Goal: Information Seeking & Learning: Learn about a topic

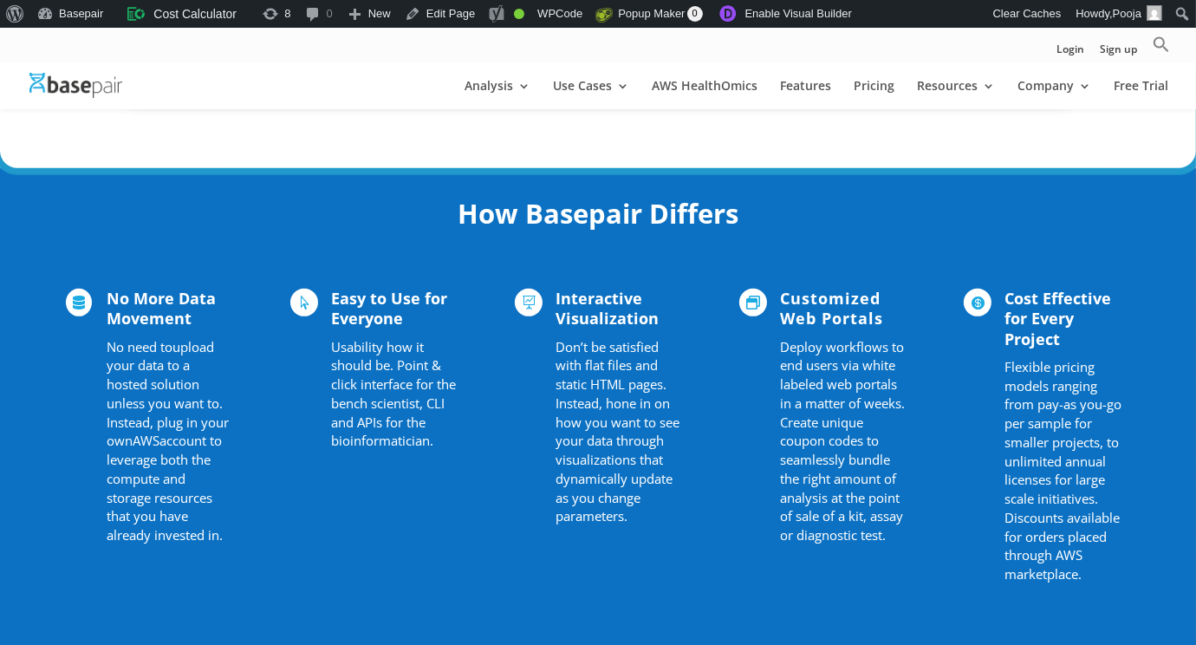
scroll to position [1299, 0]
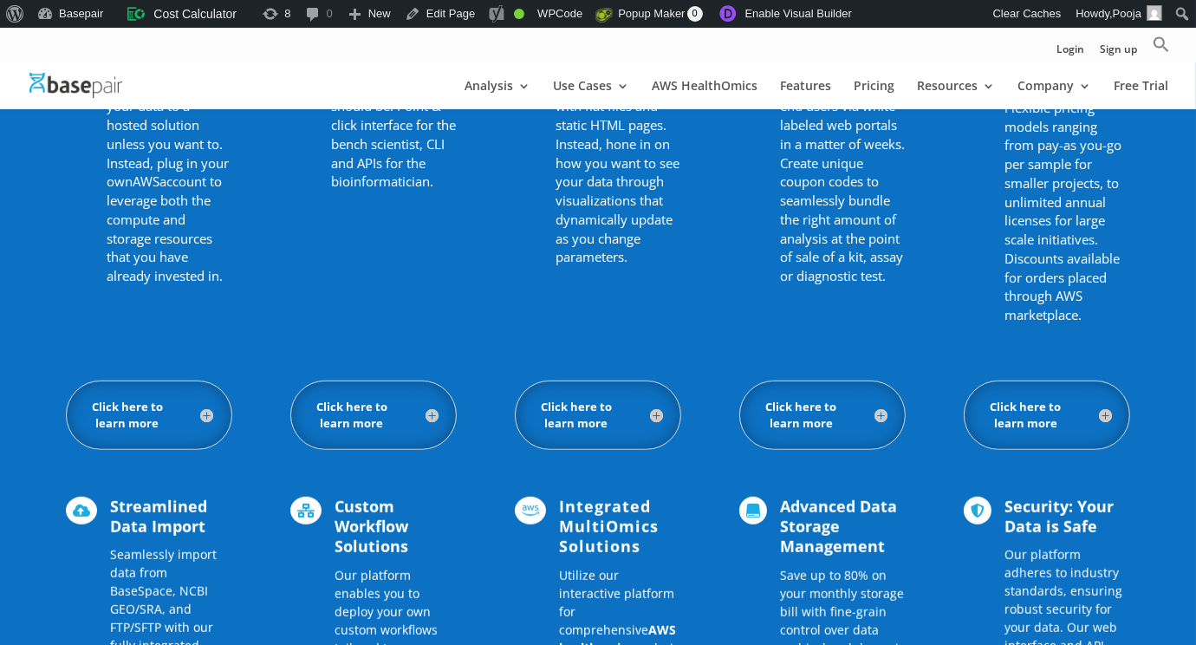
click at [208, 412] on h5 "Click here to learn more" at bounding box center [149, 415] width 130 height 33
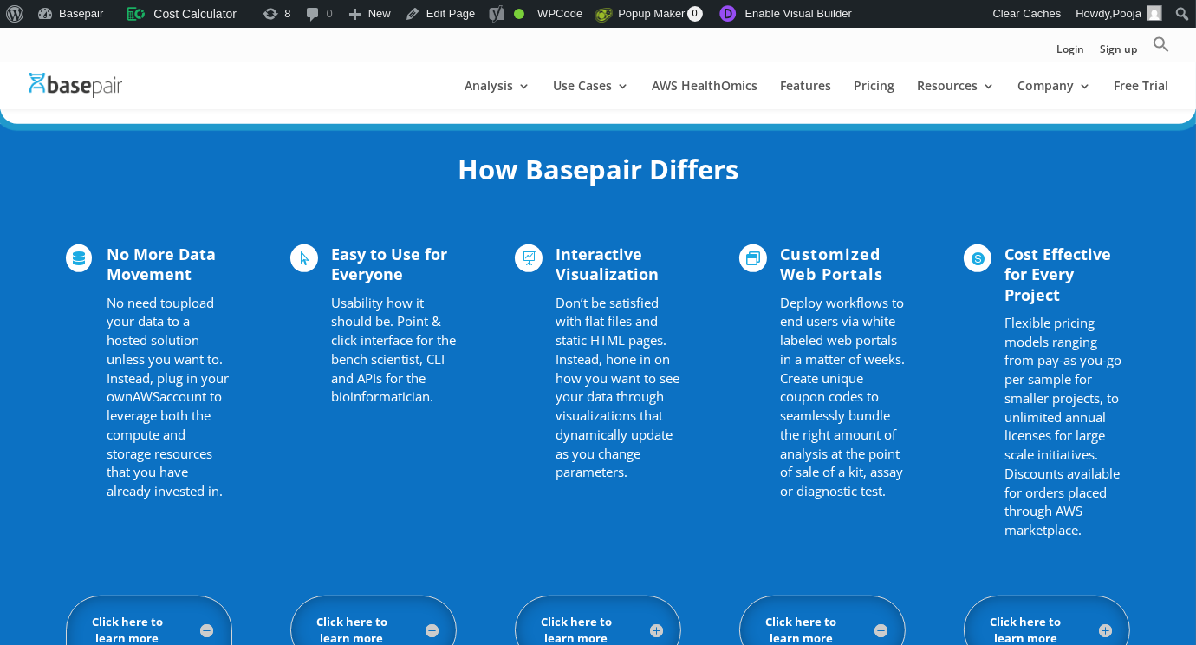
scroll to position [1213, 0]
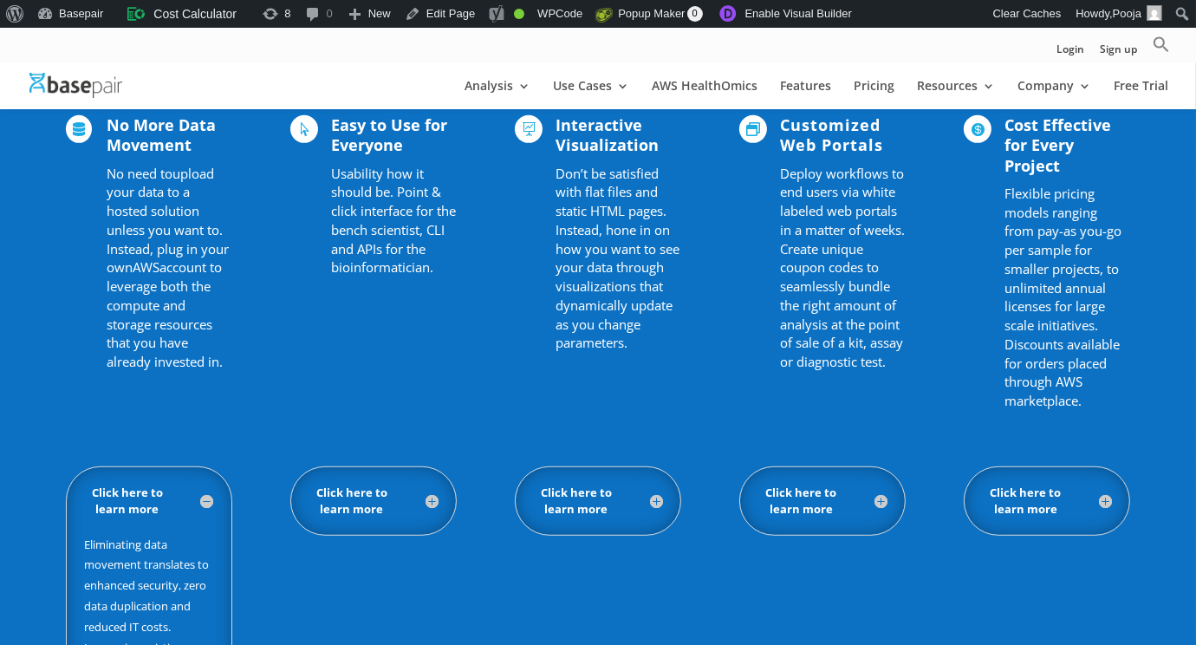
click at [433, 500] on h5 "Click here to learn more" at bounding box center [374, 501] width 130 height 33
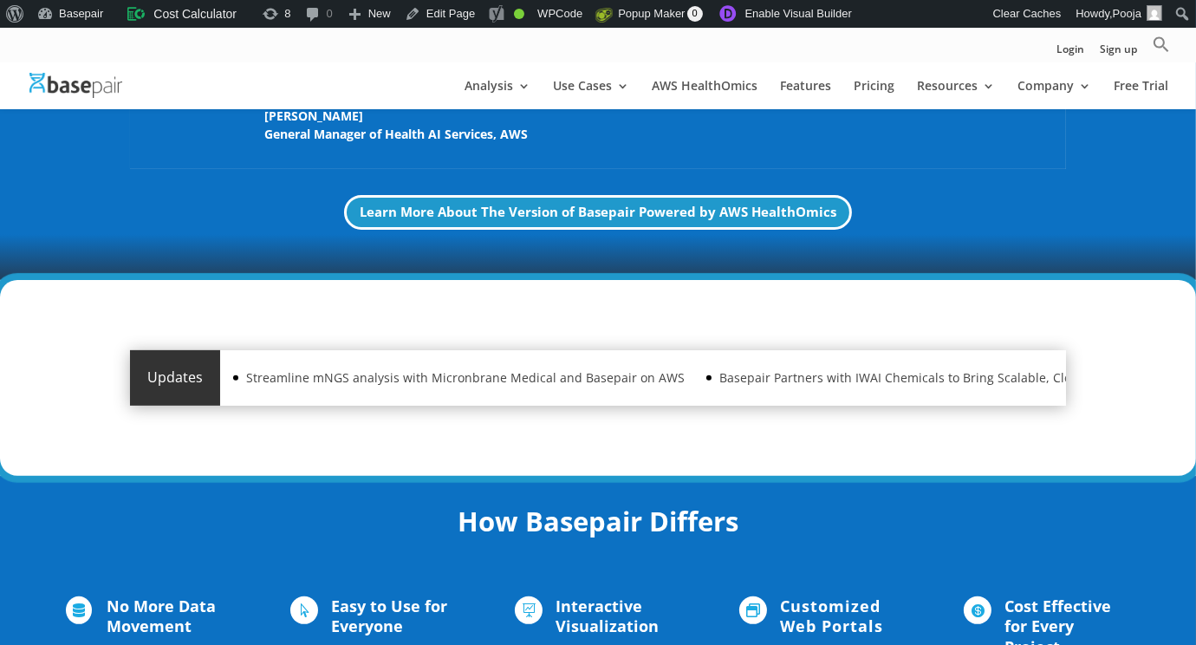
scroll to position [693, 0]
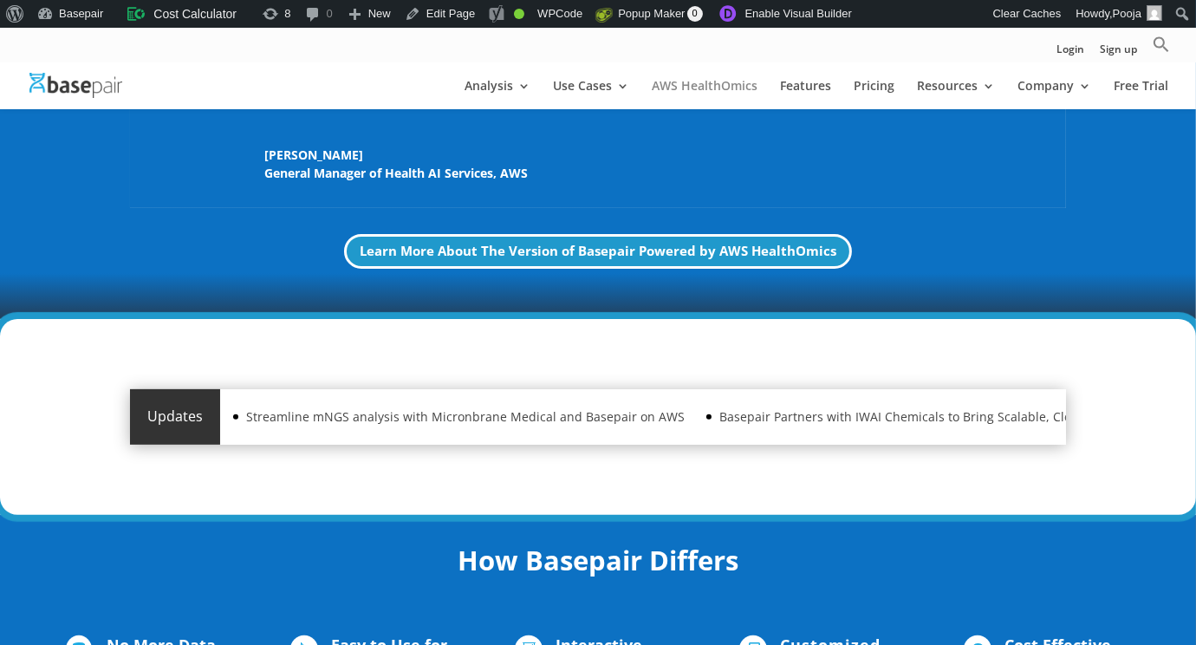
click at [706, 93] on link "AWS HealthOmics" at bounding box center [705, 94] width 106 height 29
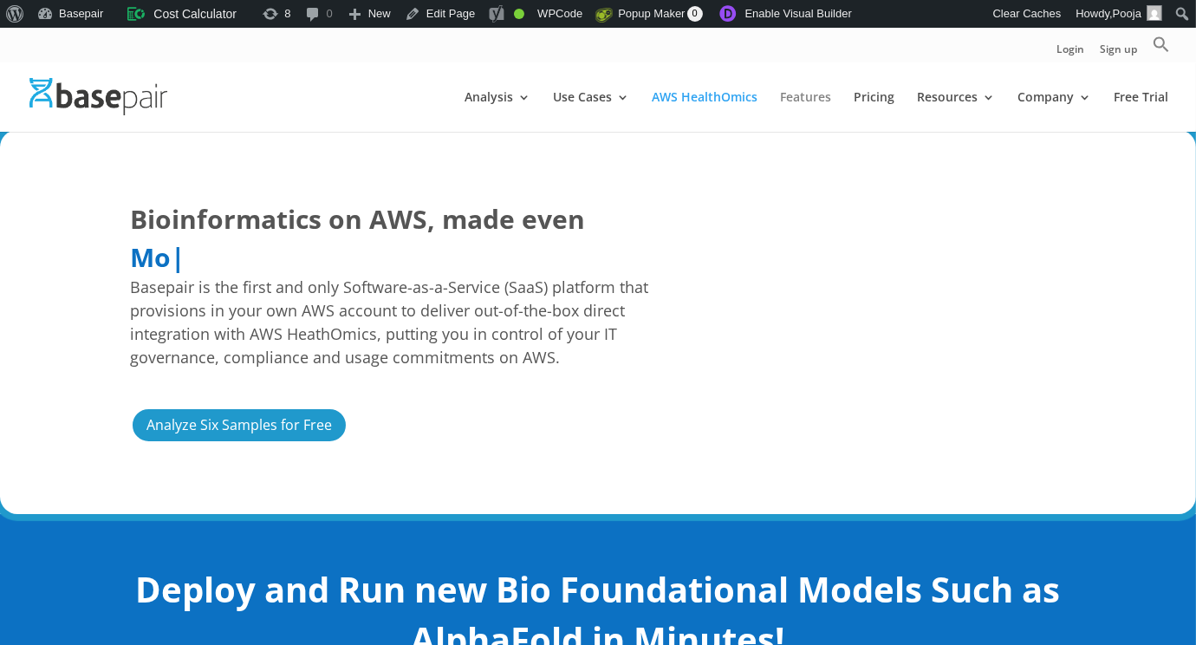
click at [824, 97] on link "Features" at bounding box center [805, 111] width 51 height 41
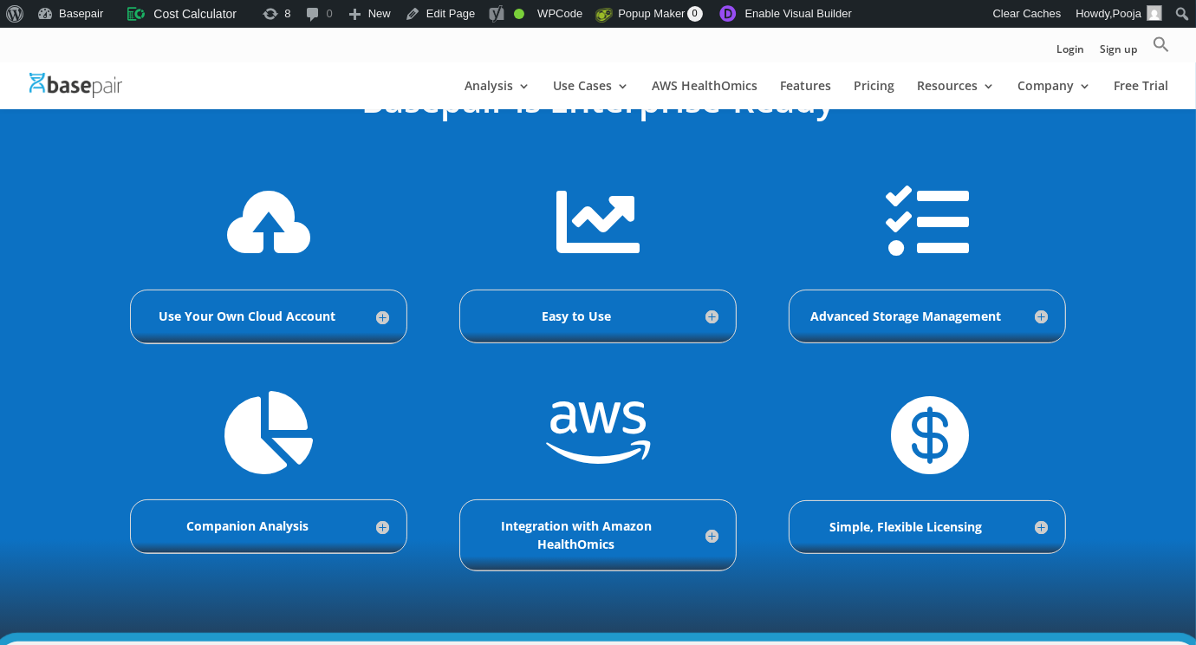
scroll to position [693, 0]
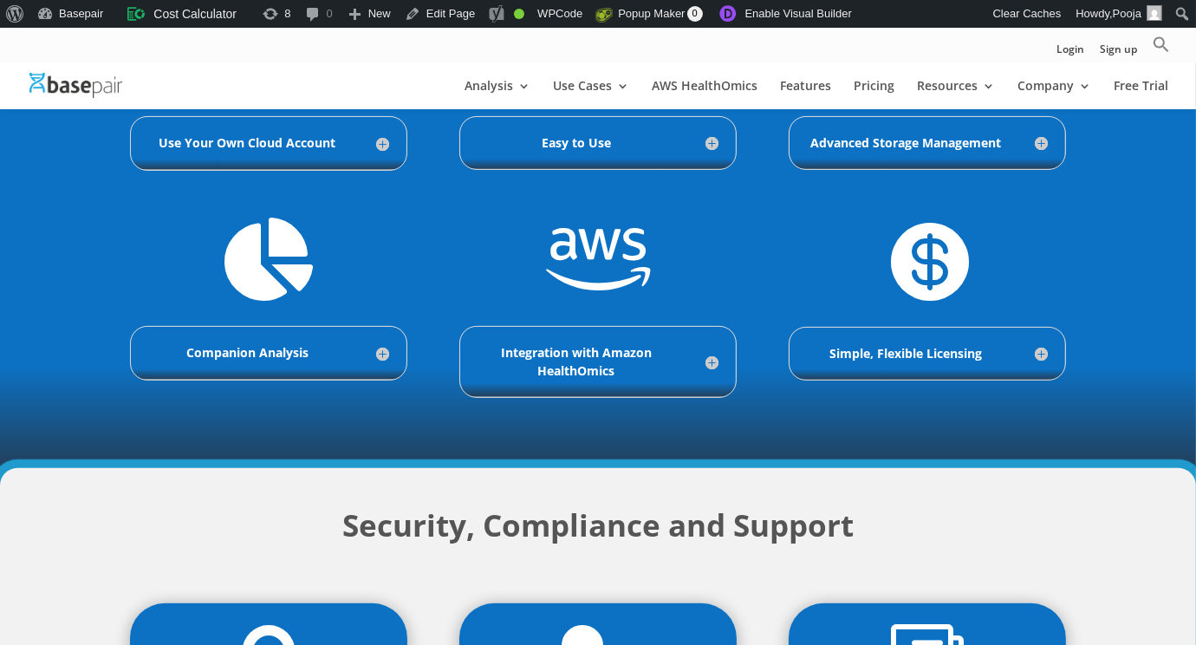
click at [296, 137] on h5 "Use Your Own Cloud Account" at bounding box center [268, 142] width 241 height 17
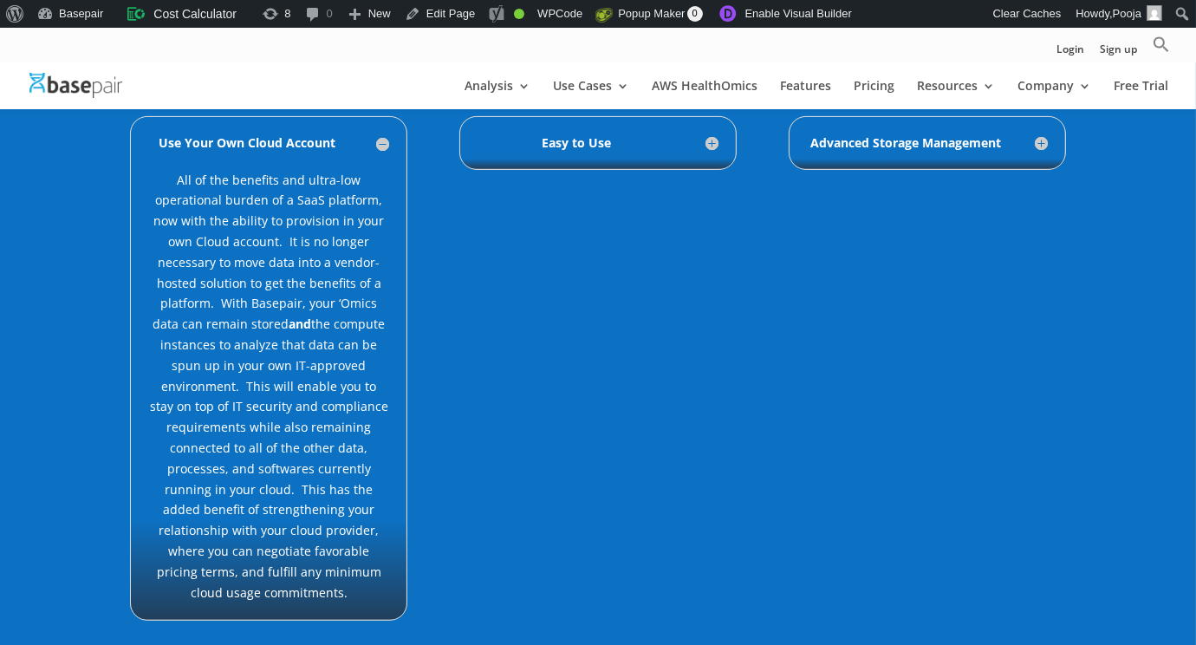
click at [631, 138] on h5 "Easy to Use" at bounding box center [598, 142] width 241 height 17
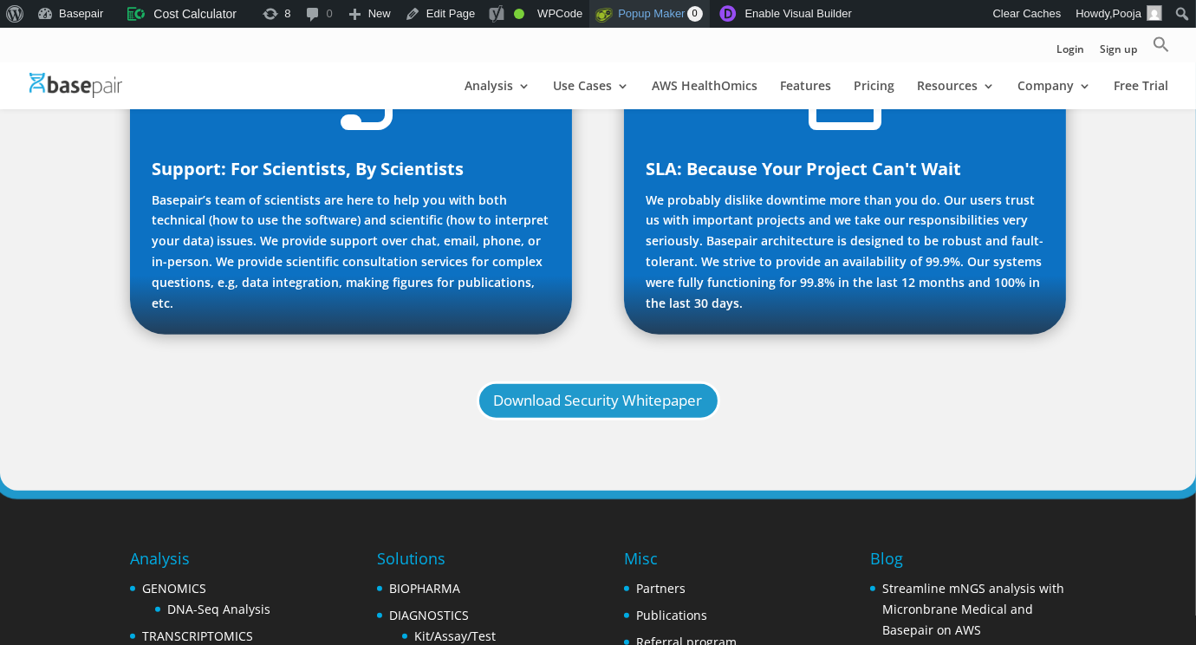
scroll to position [2248, 0]
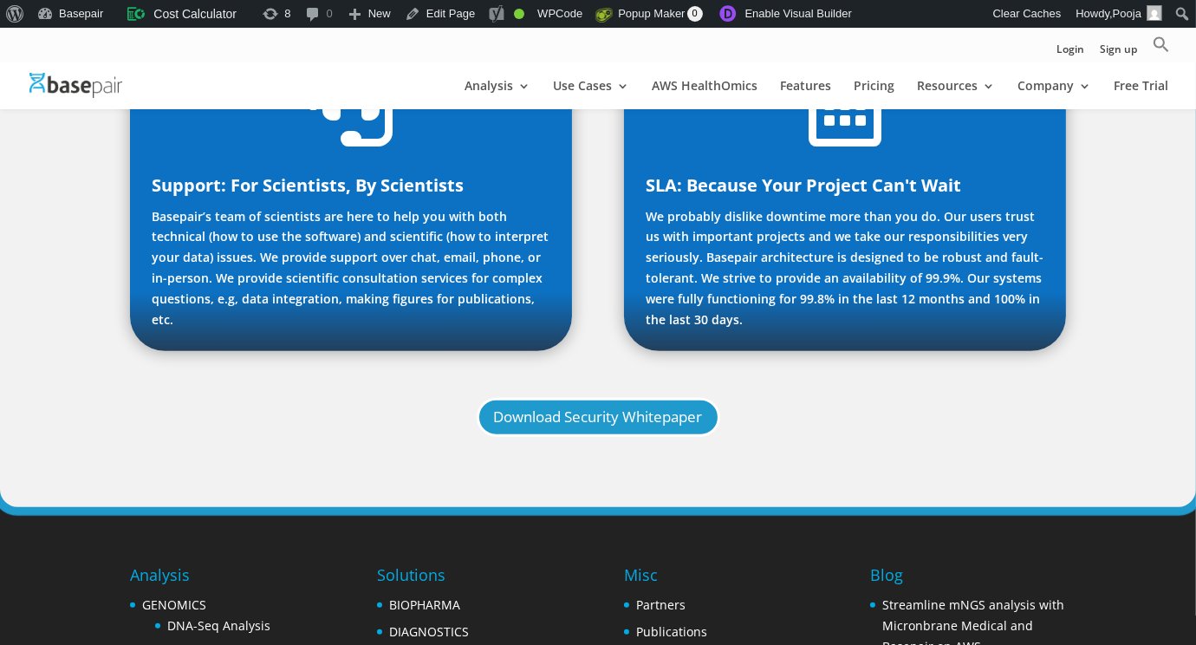
drag, startPoint x: 485, startPoint y: 84, endPoint x: 491, endPoint y: 72, distance: 14.0
click at [485, 84] on link "Analysis" at bounding box center [498, 94] width 66 height 29
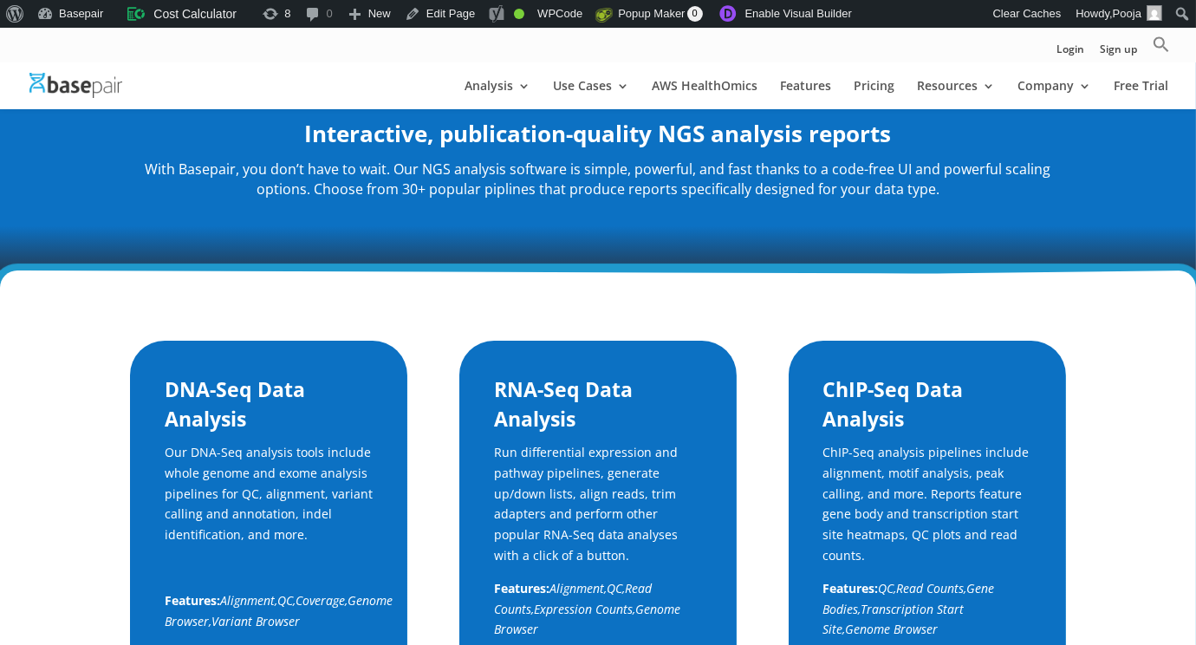
scroll to position [259, 0]
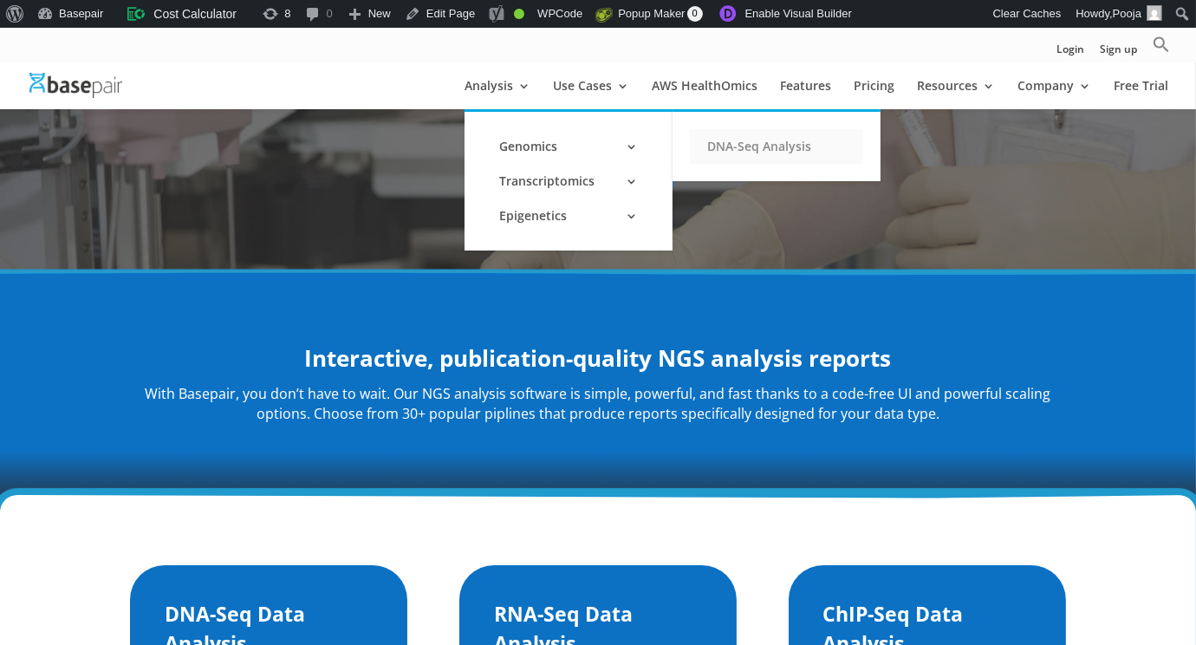
click at [736, 149] on link "DNA-Seq Analysis" at bounding box center [776, 146] width 173 height 35
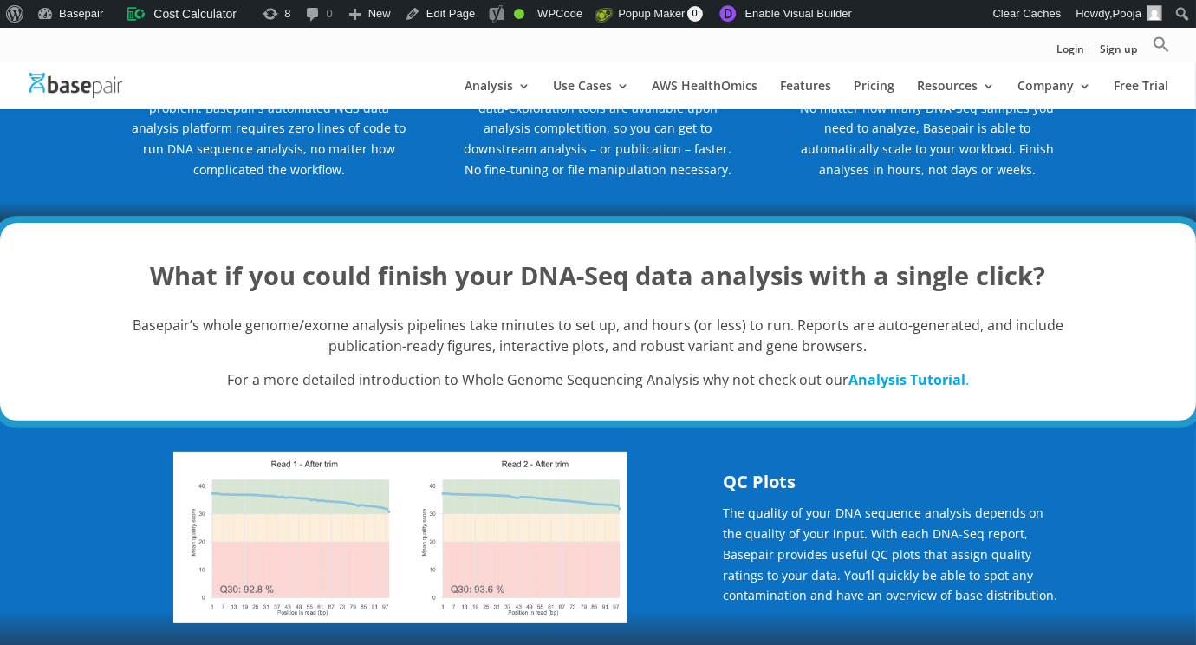
scroll to position [693, 0]
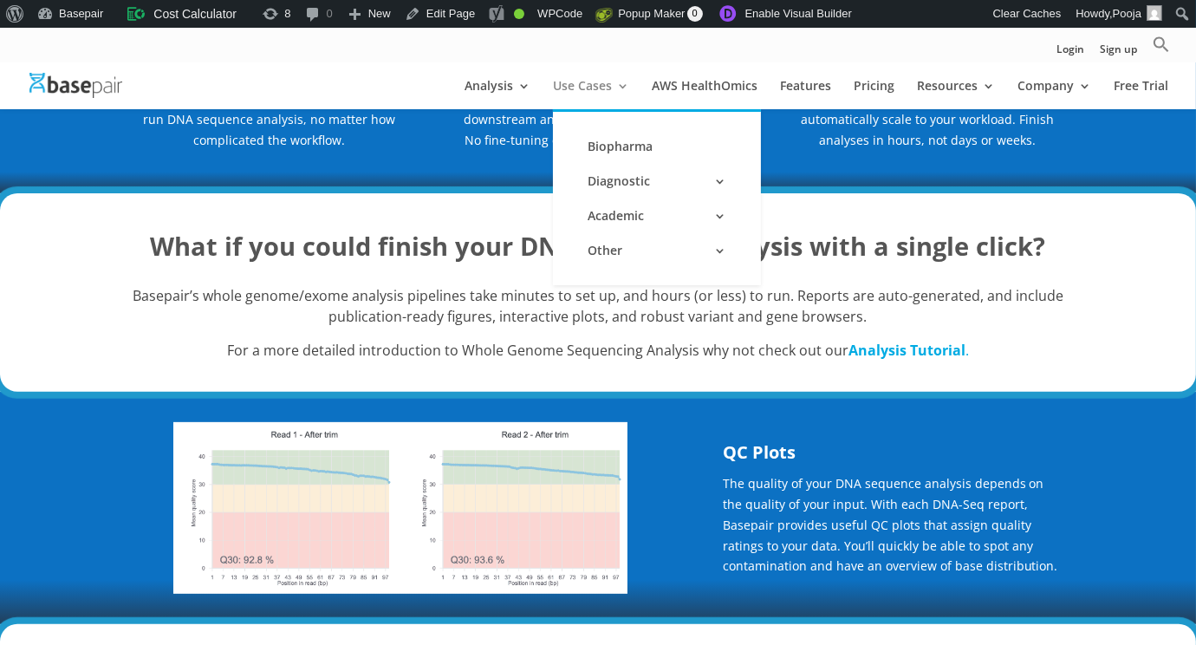
click at [576, 87] on link "Use Cases" at bounding box center [591, 94] width 76 height 29
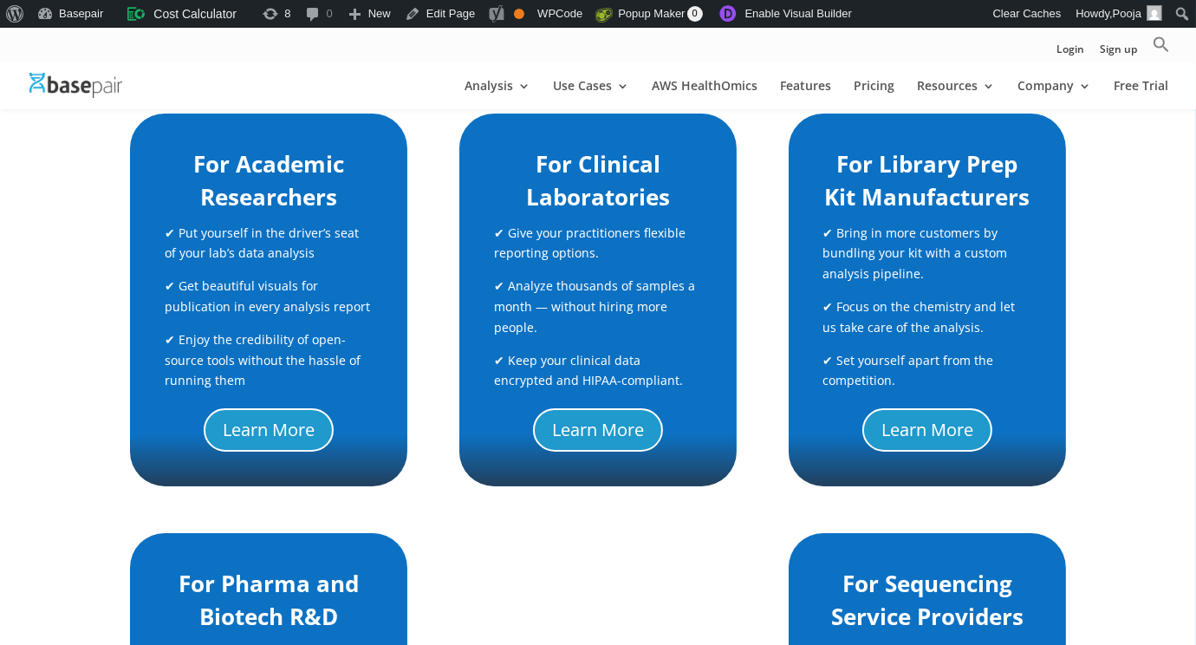
scroll to position [433, 0]
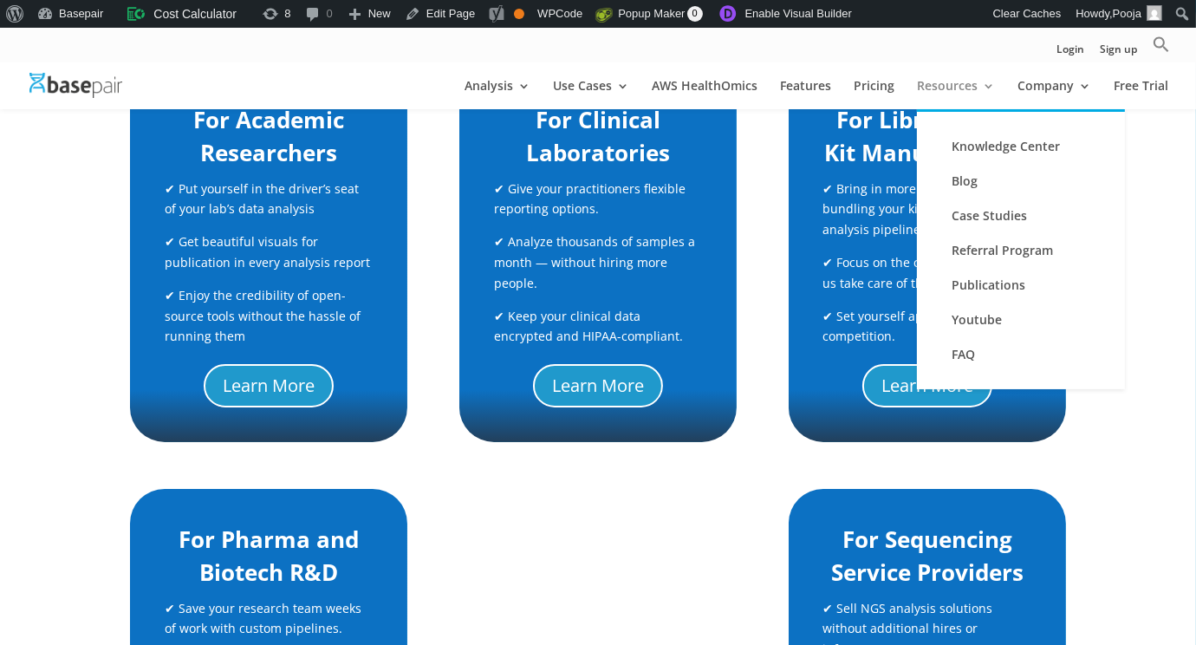
click at [968, 91] on link "Resources" at bounding box center [956, 94] width 78 height 29
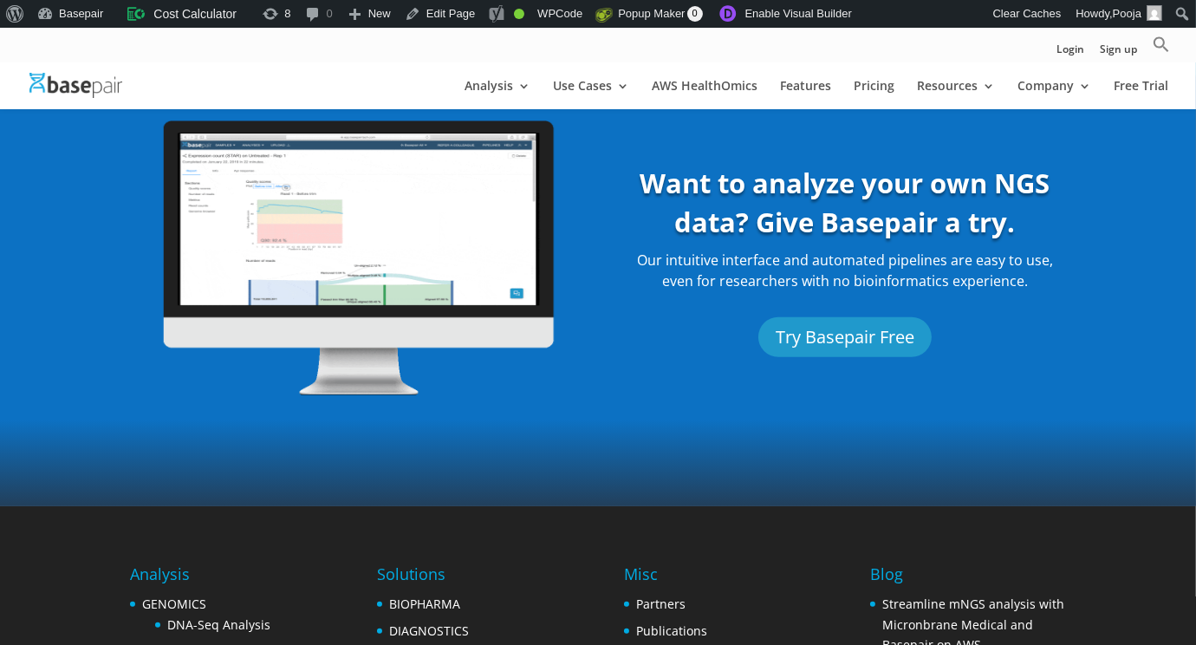
scroll to position [1387, 0]
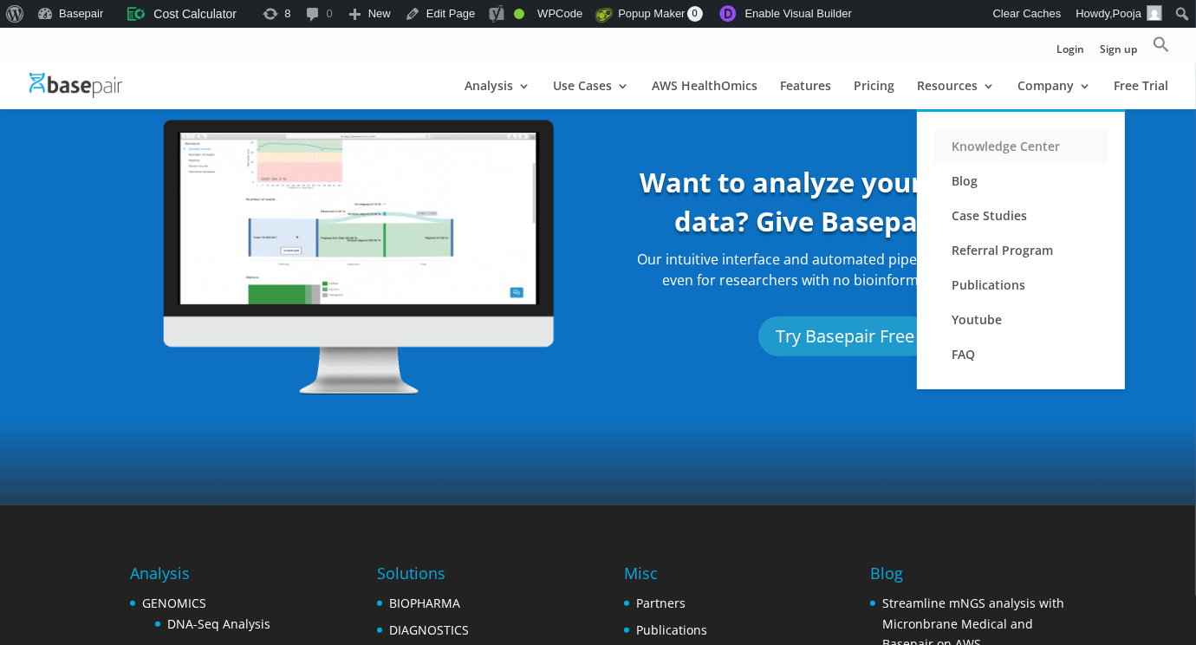
click at [980, 151] on link "Knowledge Center" at bounding box center [1020, 146] width 173 height 35
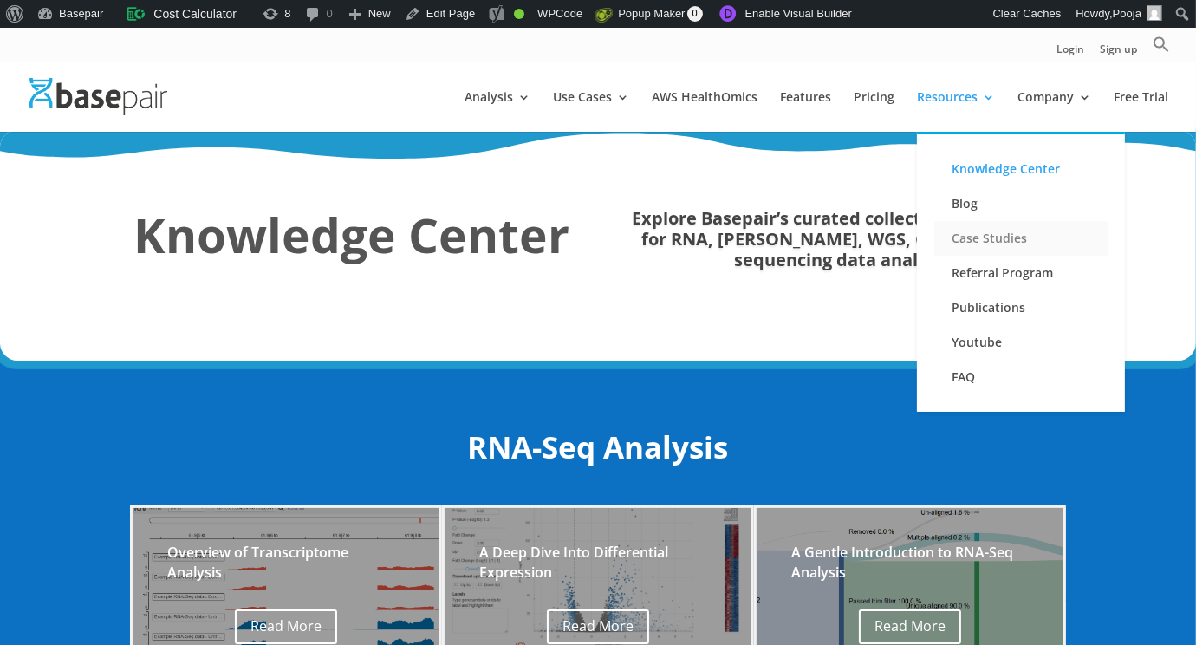
click at [990, 244] on link "Case Studies" at bounding box center [1020, 238] width 173 height 35
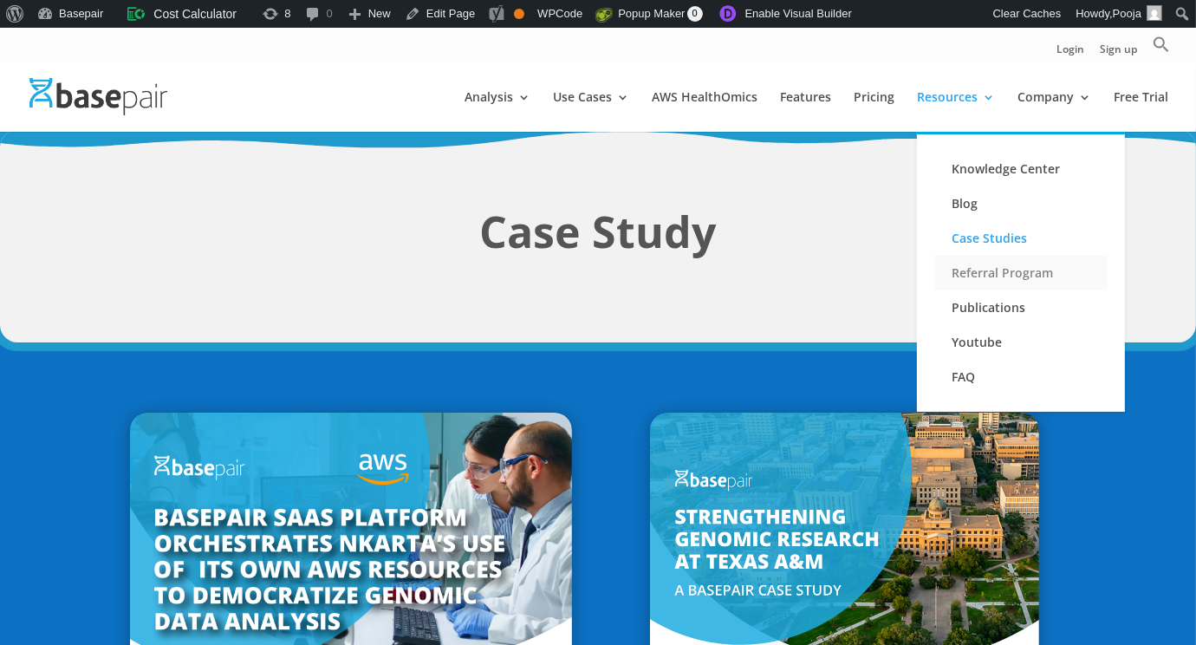
click at [977, 281] on link "Referral Program" at bounding box center [1020, 273] width 173 height 35
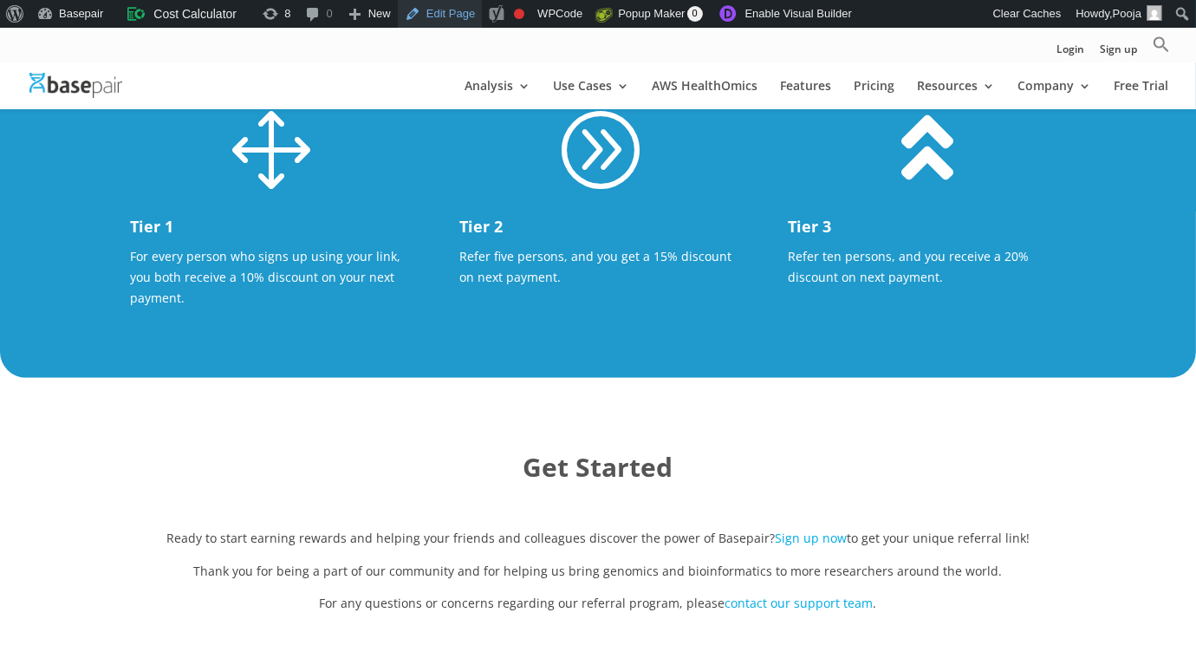
scroll to position [953, 0]
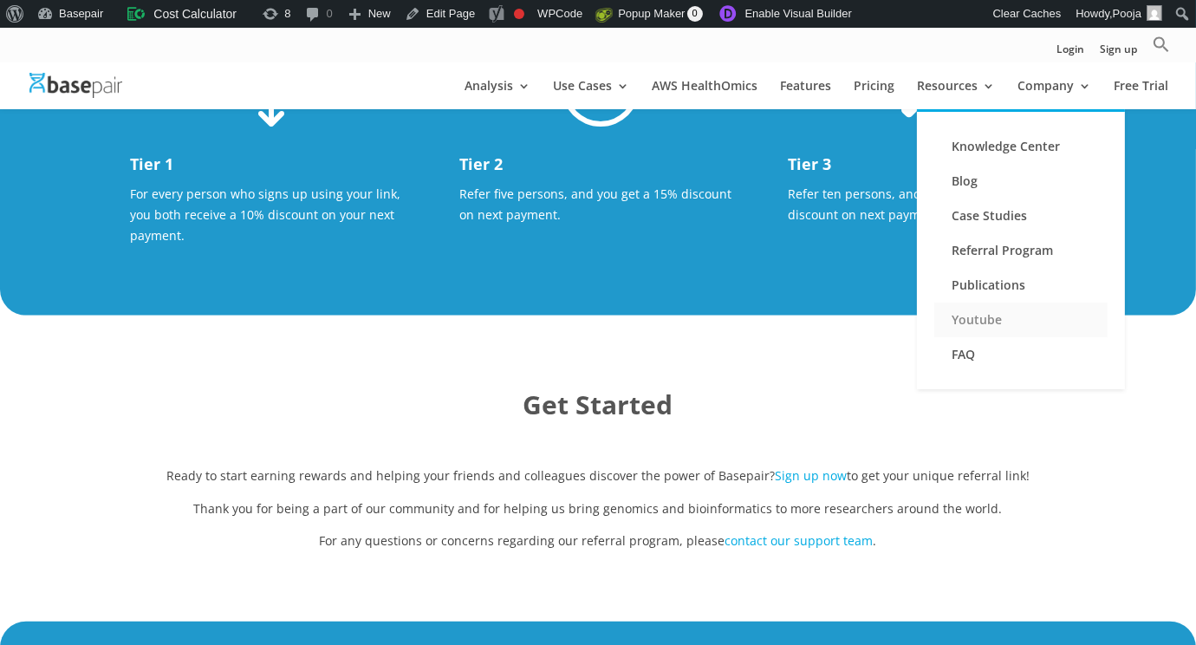
click at [974, 321] on link "Youtube" at bounding box center [1020, 319] width 173 height 35
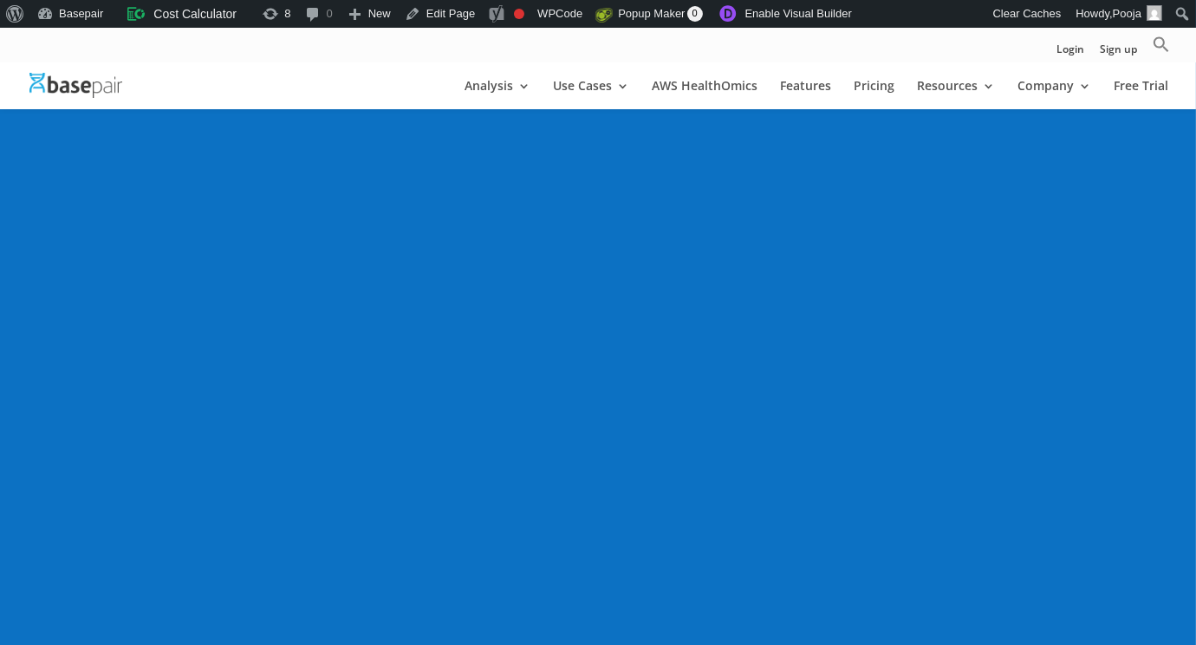
scroll to position [347, 0]
